Goal: Book appointment/travel/reservation

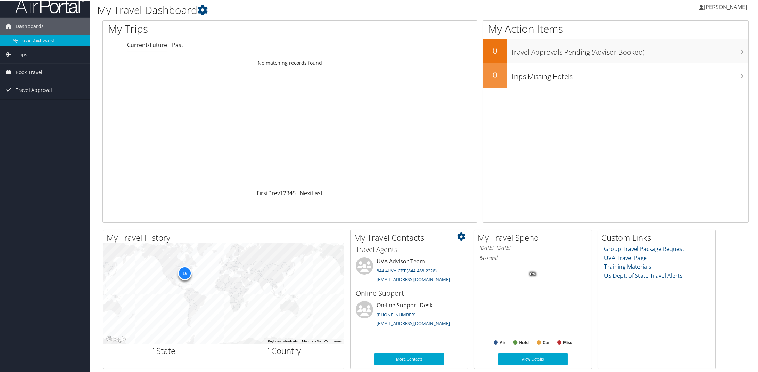
scroll to position [10, 0]
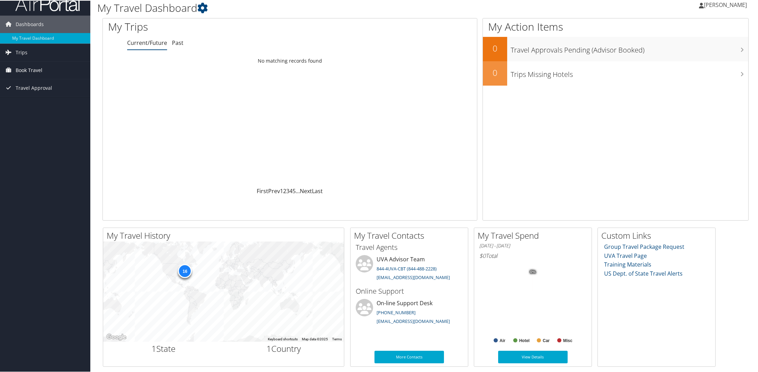
click at [26, 72] on span "Book Travel" at bounding box center [29, 69] width 27 height 17
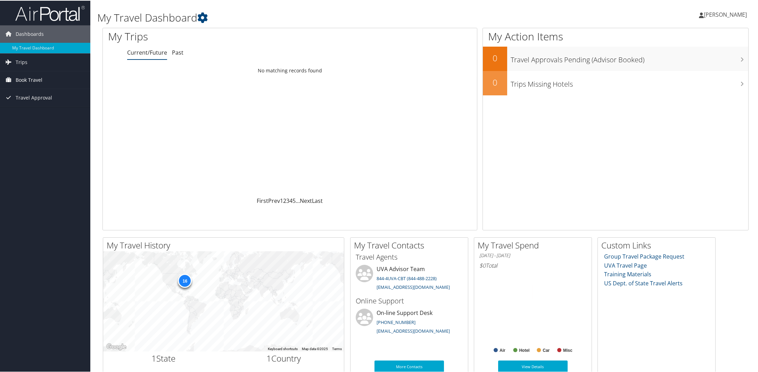
click at [35, 81] on span "Book Travel" at bounding box center [29, 79] width 27 height 17
click at [34, 112] on link "Book/Manage Online Trips" at bounding box center [45, 114] width 90 height 10
